Goal: Transaction & Acquisition: Purchase product/service

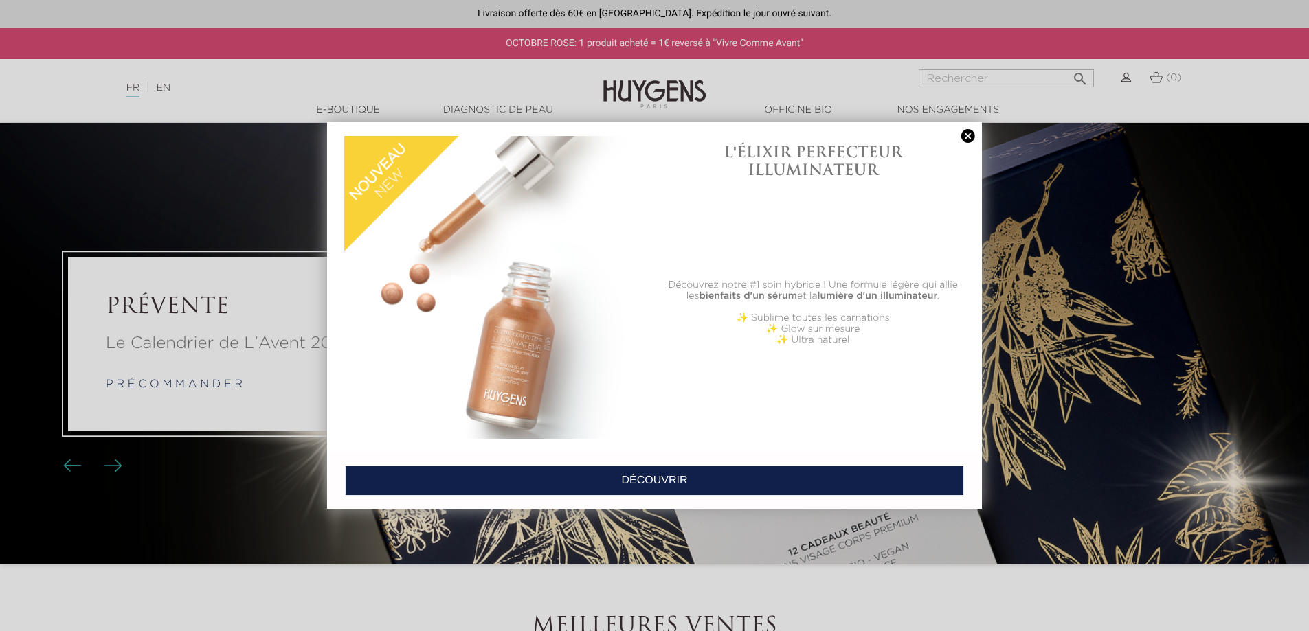
click at [966, 136] on link at bounding box center [967, 136] width 19 height 14
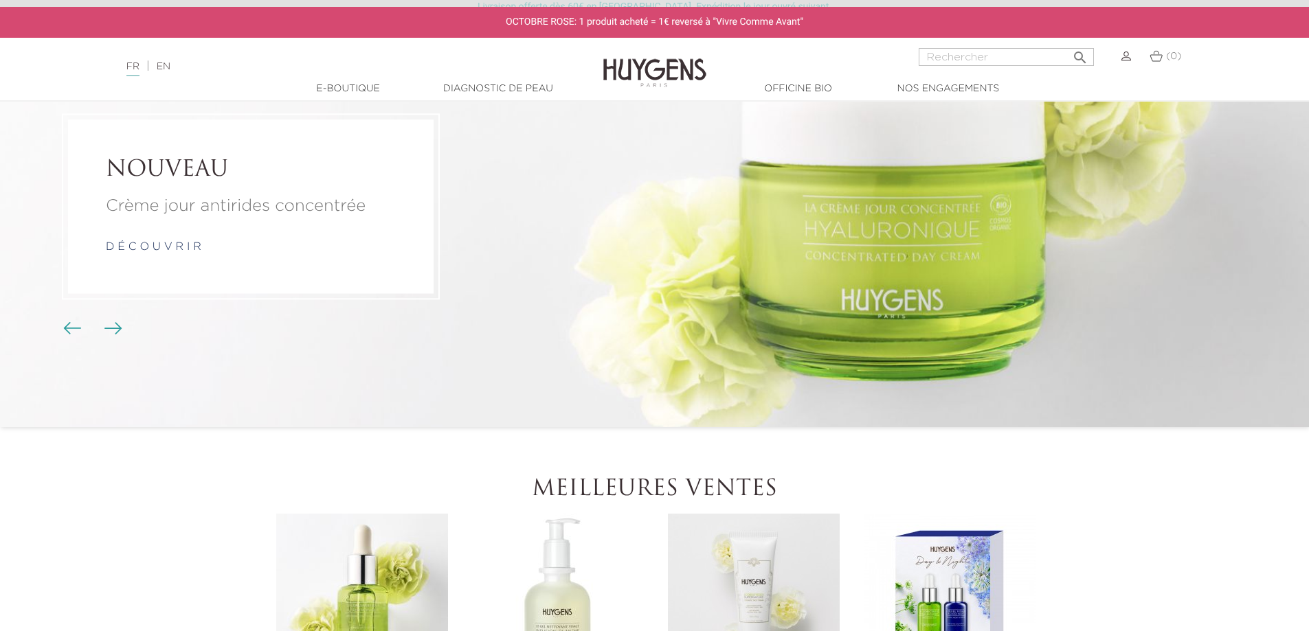
scroll to position [568, 0]
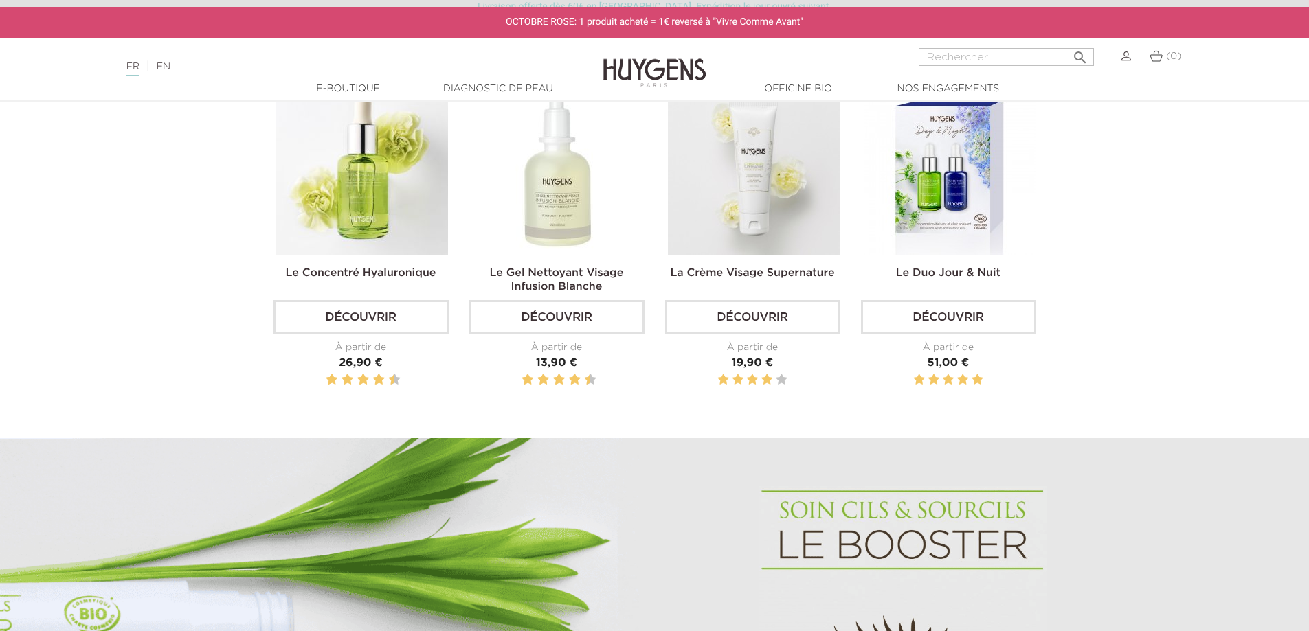
click at [366, 258] on div "Le Concentré Hyaluronique Découvrir À partir de Prix 26,90 €" at bounding box center [360, 243] width 175 height 321
click at [386, 216] on img at bounding box center [362, 169] width 172 height 172
click at [321, 275] on link "Le Concentré Hyaluronique" at bounding box center [361, 273] width 150 height 11
click at [346, 313] on link "Découvrir" at bounding box center [360, 317] width 175 height 34
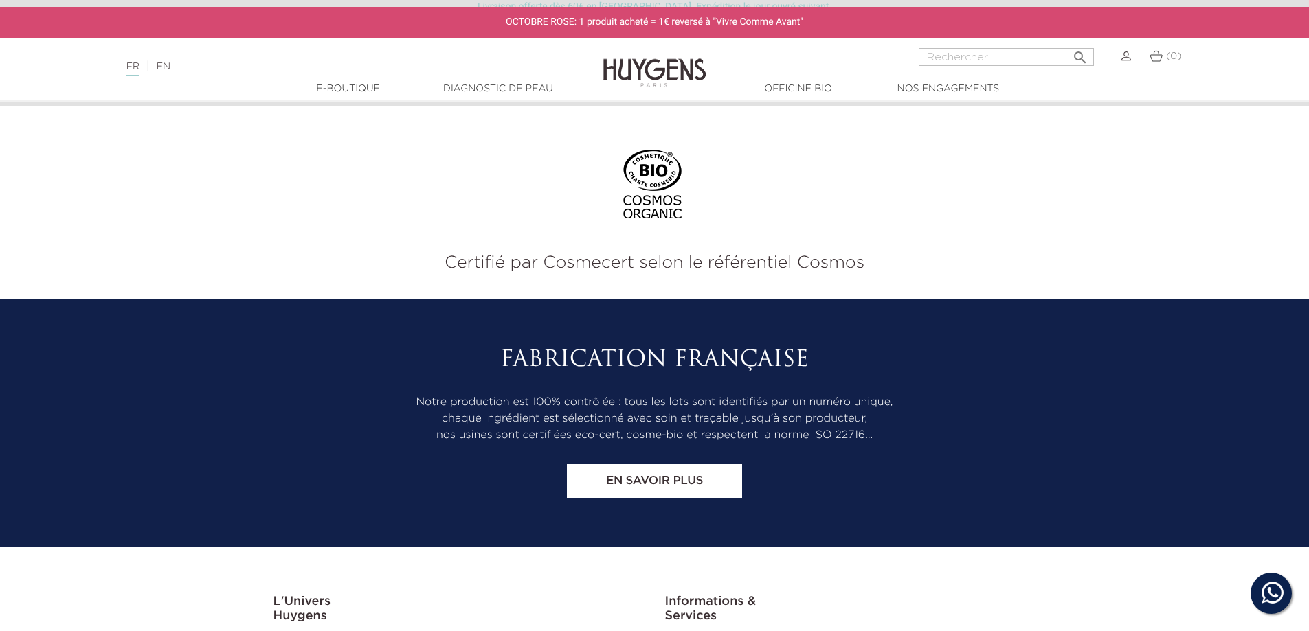
scroll to position [3112, 0]
